Goal: Task Accomplishment & Management: Manage account settings

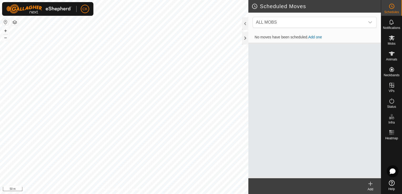
click at [368, 183] on icon at bounding box center [370, 184] width 6 height 6
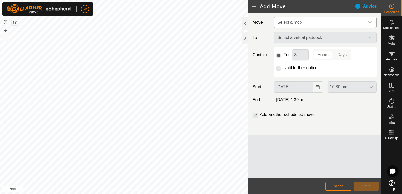
click at [369, 22] on icon "dropdown trigger" at bounding box center [370, 22] width 4 height 4
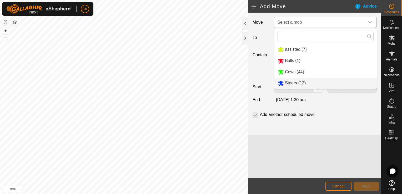
click at [290, 83] on li "Steers (12)" at bounding box center [325, 83] width 102 height 11
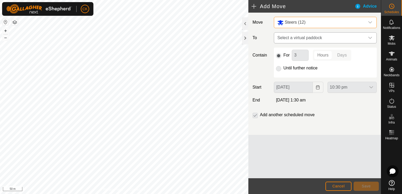
click at [368, 38] on icon "dropdown trigger" at bounding box center [370, 38] width 4 height 4
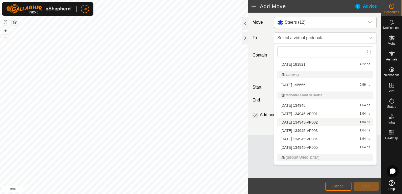
scroll to position [53, 0]
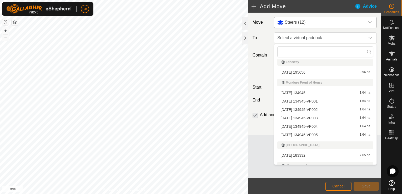
click at [321, 118] on li "[DATE] 134945-VP003 1.64 ha" at bounding box center [325, 118] width 96 height 8
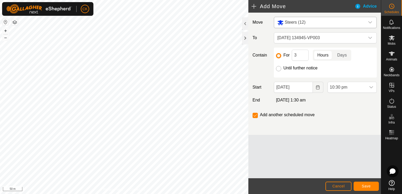
click at [279, 68] on input "Until further notice" at bounding box center [278, 68] width 5 height 5
radio input "true"
checkbox input "false"
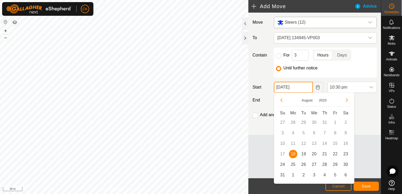
click at [305, 88] on input "[DATE]" at bounding box center [293, 87] width 39 height 11
click at [304, 153] on span "19" at bounding box center [303, 154] width 8 height 8
type input "[DATE]"
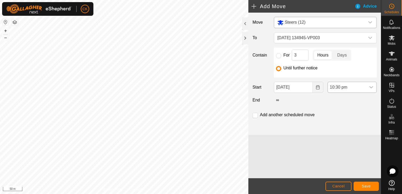
click at [371, 87] on icon "dropdown trigger" at bounding box center [371, 87] width 4 height 4
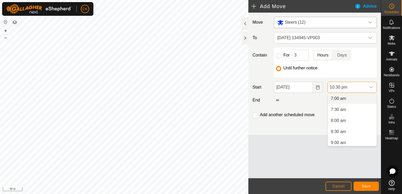
scroll to position [163, 0]
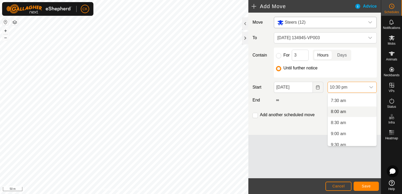
click at [338, 111] on li "8:00 am" at bounding box center [351, 111] width 49 height 11
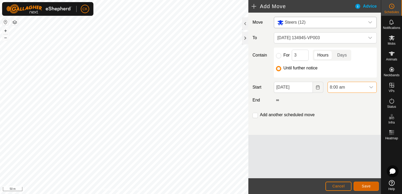
click at [364, 186] on span "Save" at bounding box center [365, 186] width 9 height 4
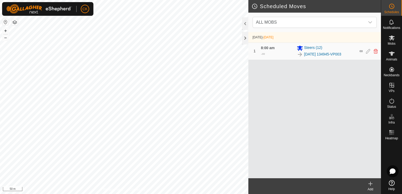
click at [369, 184] on icon at bounding box center [370, 184] width 4 height 0
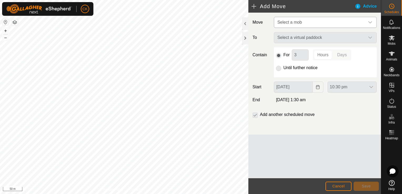
click at [368, 22] on icon "dropdown trigger" at bounding box center [370, 22] width 4 height 4
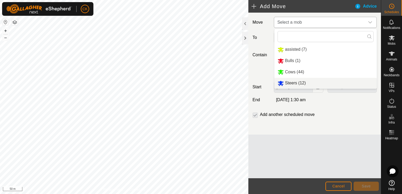
click at [300, 83] on li "Steers (12)" at bounding box center [325, 83] width 102 height 11
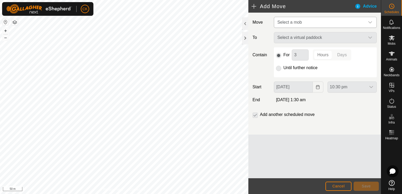
type input "[DATE]"
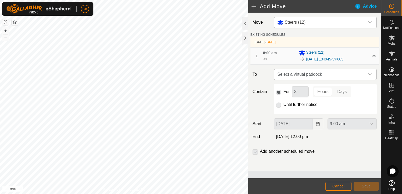
click at [368, 74] on icon "dropdown trigger" at bounding box center [370, 74] width 4 height 4
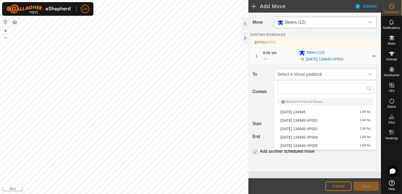
click at [337, 136] on li "[DATE] 134945-VP004 1.64 ha" at bounding box center [325, 137] width 96 height 8
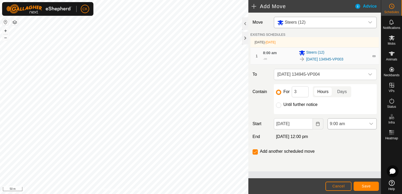
click at [370, 123] on icon "dropdown trigger" at bounding box center [371, 124] width 4 height 2
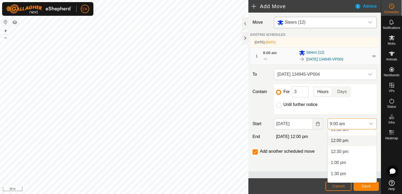
scroll to position [286, 0]
click at [341, 158] on li "2:00 pm" at bounding box center [351, 158] width 49 height 11
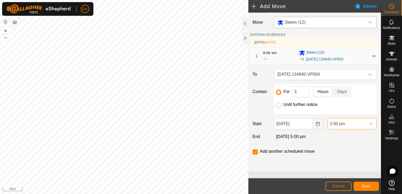
click at [278, 106] on input "Until further notice" at bounding box center [278, 104] width 5 height 5
radio input "true"
checkbox input "false"
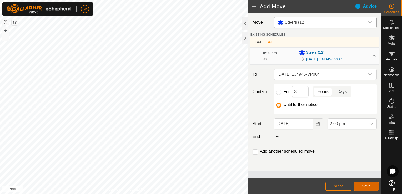
click at [372, 184] on button "Save" at bounding box center [365, 186] width 25 height 9
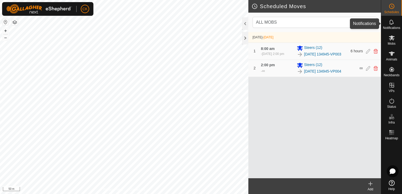
click at [390, 21] on icon at bounding box center [391, 22] width 6 height 6
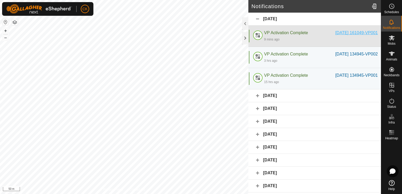
click at [362, 33] on div "[DATE] 161049-VP001" at bounding box center [356, 33] width 43 height 6
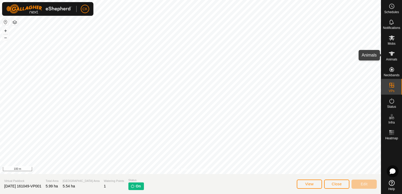
click at [391, 51] on icon at bounding box center [391, 53] width 6 height 6
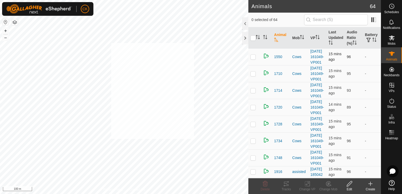
checkbox input "true"
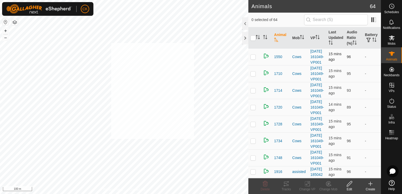
checkbox input "true"
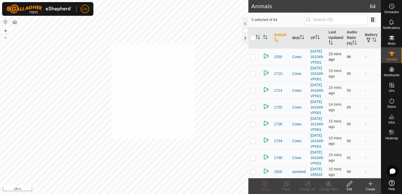
checkbox input "true"
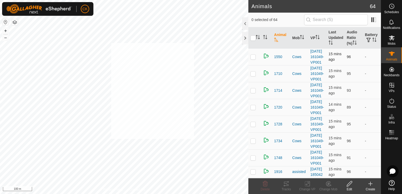
checkbox input "true"
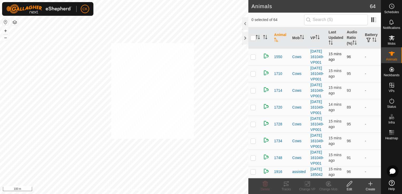
checkbox input "true"
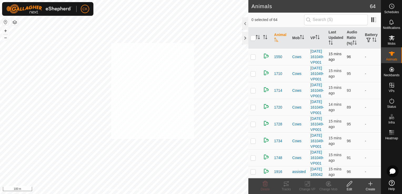
checkbox input "true"
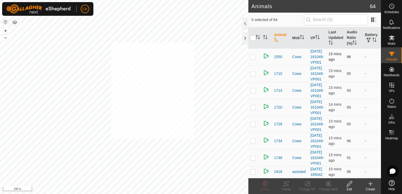
checkbox input "true"
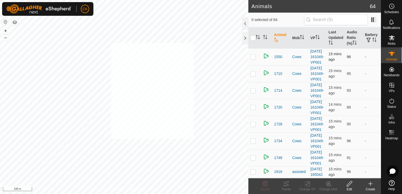
checkbox input "true"
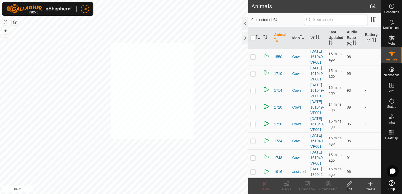
checkbox input "true"
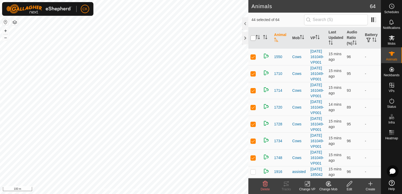
click at [253, 39] on input "checkbox" at bounding box center [252, 37] width 5 height 5
checkbox input "true"
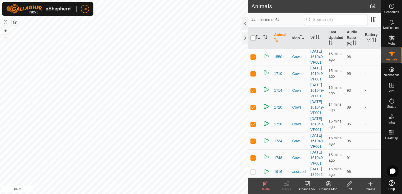
checkbox input "true"
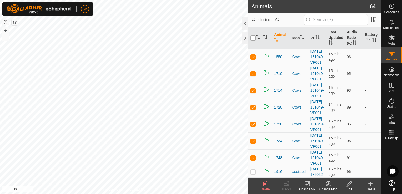
checkbox input "true"
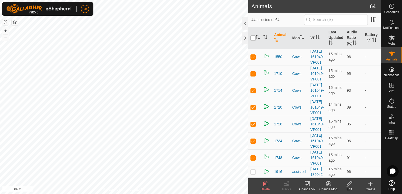
checkbox input "true"
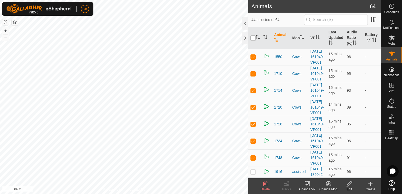
checkbox input "true"
click at [253, 39] on input "checkbox" at bounding box center [252, 37] width 5 height 5
checkbox input "false"
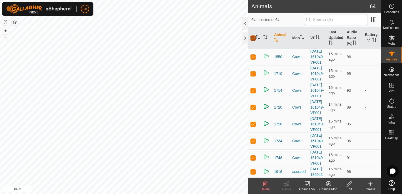
checkbox input "false"
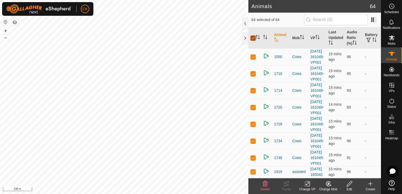
checkbox input "false"
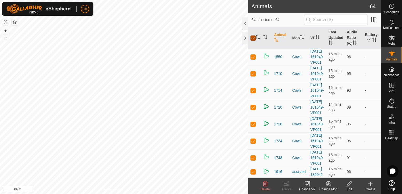
checkbox input "false"
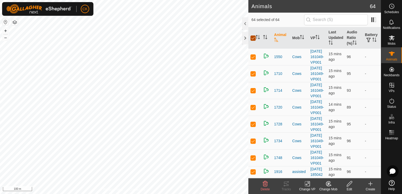
checkbox input "false"
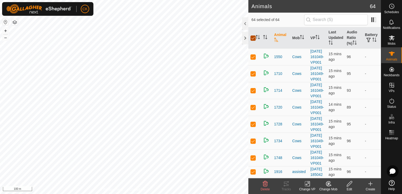
checkbox input "false"
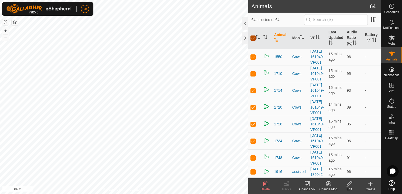
checkbox input "false"
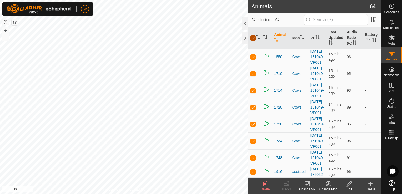
checkbox input "false"
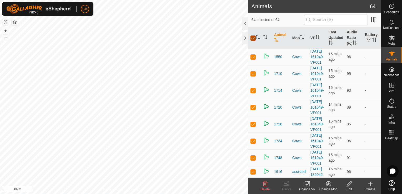
checkbox input "false"
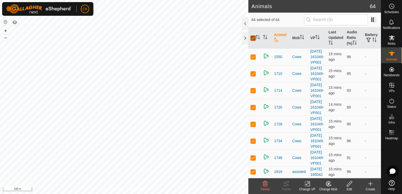
checkbox input "false"
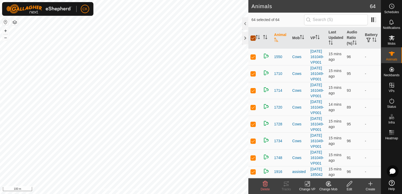
checkbox input "false"
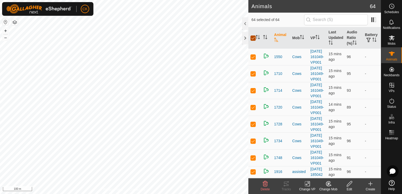
checkbox input "false"
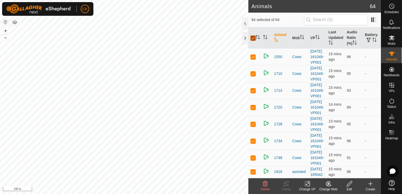
checkbox input "false"
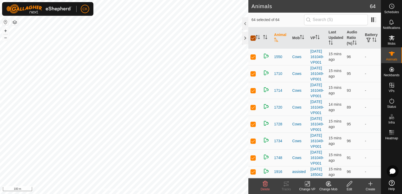
checkbox input "false"
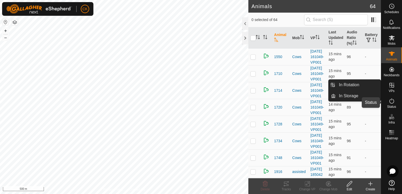
click at [392, 99] on icon at bounding box center [391, 101] width 6 height 6
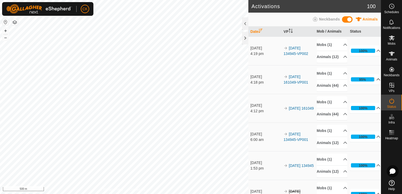
click at [371, 85] on p-accordion-header "95%" at bounding box center [365, 79] width 31 height 11
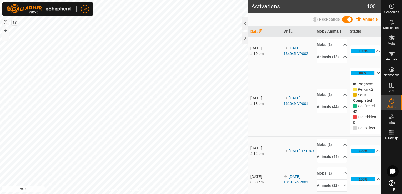
click at [369, 76] on p-accordion-header "95%" at bounding box center [365, 73] width 31 height 11
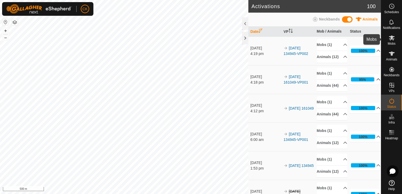
click at [392, 38] on icon at bounding box center [391, 37] width 6 height 5
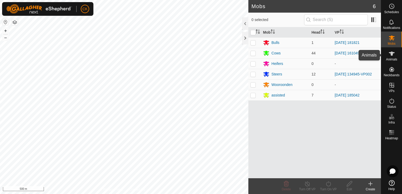
click at [391, 54] on icon at bounding box center [391, 54] width 6 height 4
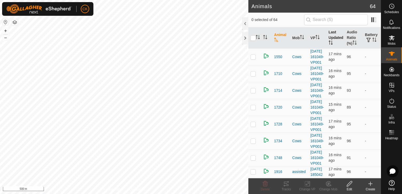
click at [330, 34] on th "Last Updated" at bounding box center [335, 37] width 18 height 21
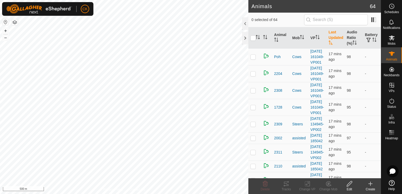
click at [330, 34] on th "Last Updated" at bounding box center [335, 37] width 18 height 21
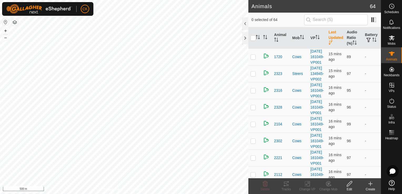
click at [330, 34] on th "Last Updated" at bounding box center [335, 37] width 18 height 21
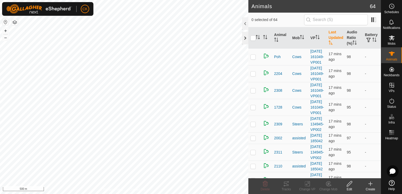
click at [246, 40] on div at bounding box center [245, 38] width 6 height 13
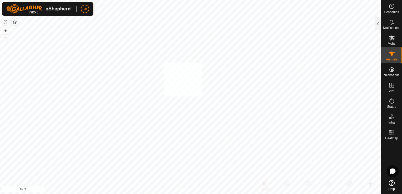
checkbox input "true"
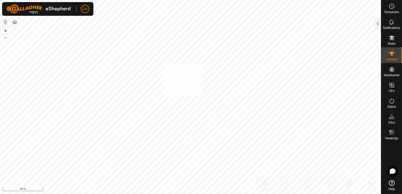
checkbox input "true"
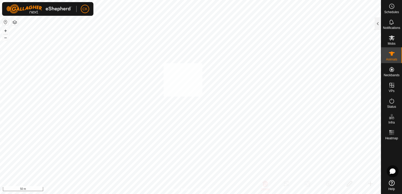
checkbox input "true"
click at [390, 54] on icon at bounding box center [391, 53] width 6 height 6
click at [376, 24] on div at bounding box center [377, 23] width 6 height 13
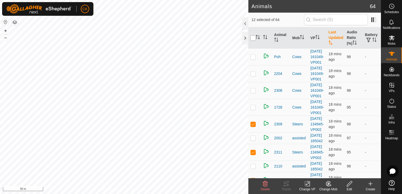
click at [252, 37] on input "checkbox" at bounding box center [252, 37] width 5 height 5
checkbox input "true"
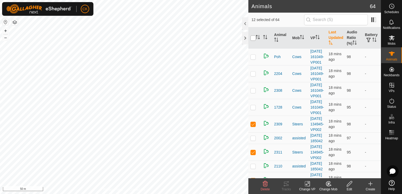
checkbox input "true"
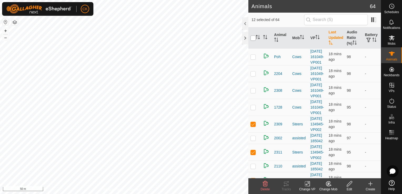
checkbox input "true"
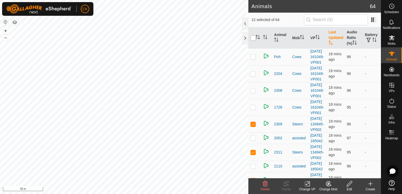
checkbox input "true"
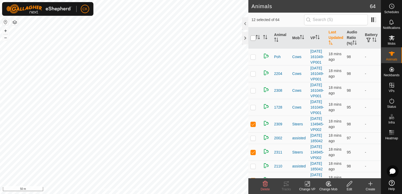
checkbox input "true"
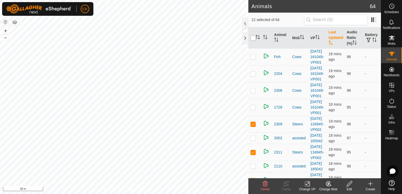
checkbox input "true"
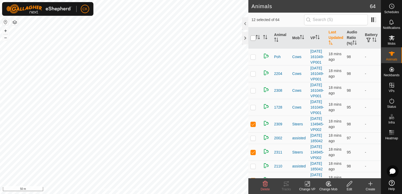
checkbox input "true"
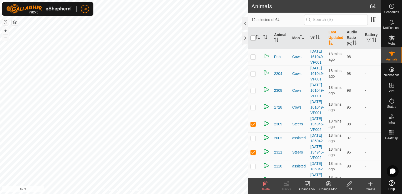
checkbox input "true"
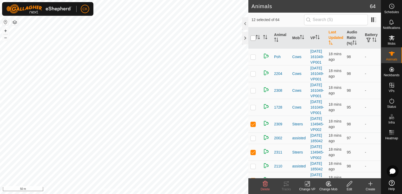
checkbox input "true"
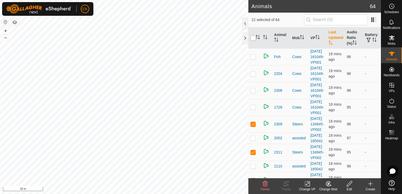
checkbox input "true"
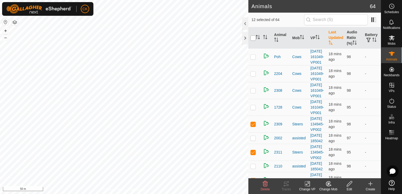
checkbox input "true"
click at [252, 37] on input "checkbox" at bounding box center [252, 37] width 5 height 5
click at [391, 133] on rect at bounding box center [391, 132] width 1 height 1
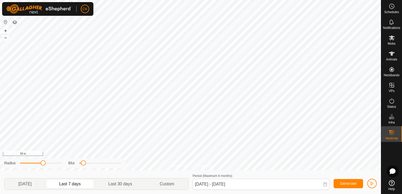
click at [391, 132] on rect at bounding box center [391, 132] width 1 height 1
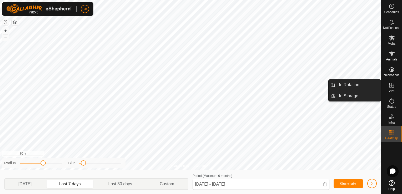
click at [371, 82] on link "In Rotation" at bounding box center [357, 85] width 45 height 11
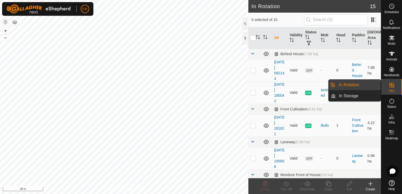
click at [371, 82] on link "In Rotation" at bounding box center [357, 85] width 45 height 11
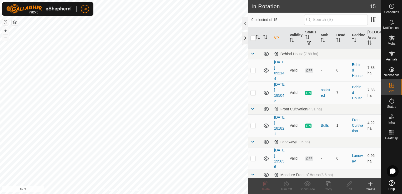
click at [245, 40] on div at bounding box center [245, 38] width 6 height 13
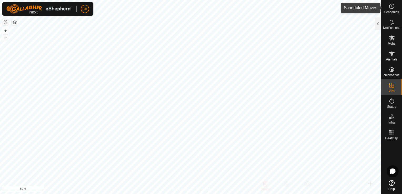
click at [390, 6] on icon at bounding box center [391, 6] width 6 height 6
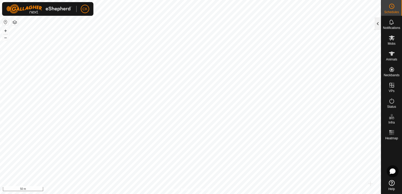
click at [378, 24] on div at bounding box center [377, 23] width 6 height 13
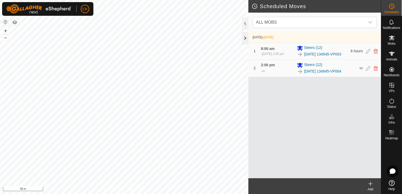
click at [244, 40] on div at bounding box center [245, 38] width 6 height 13
